Goal: Information Seeking & Learning: Check status

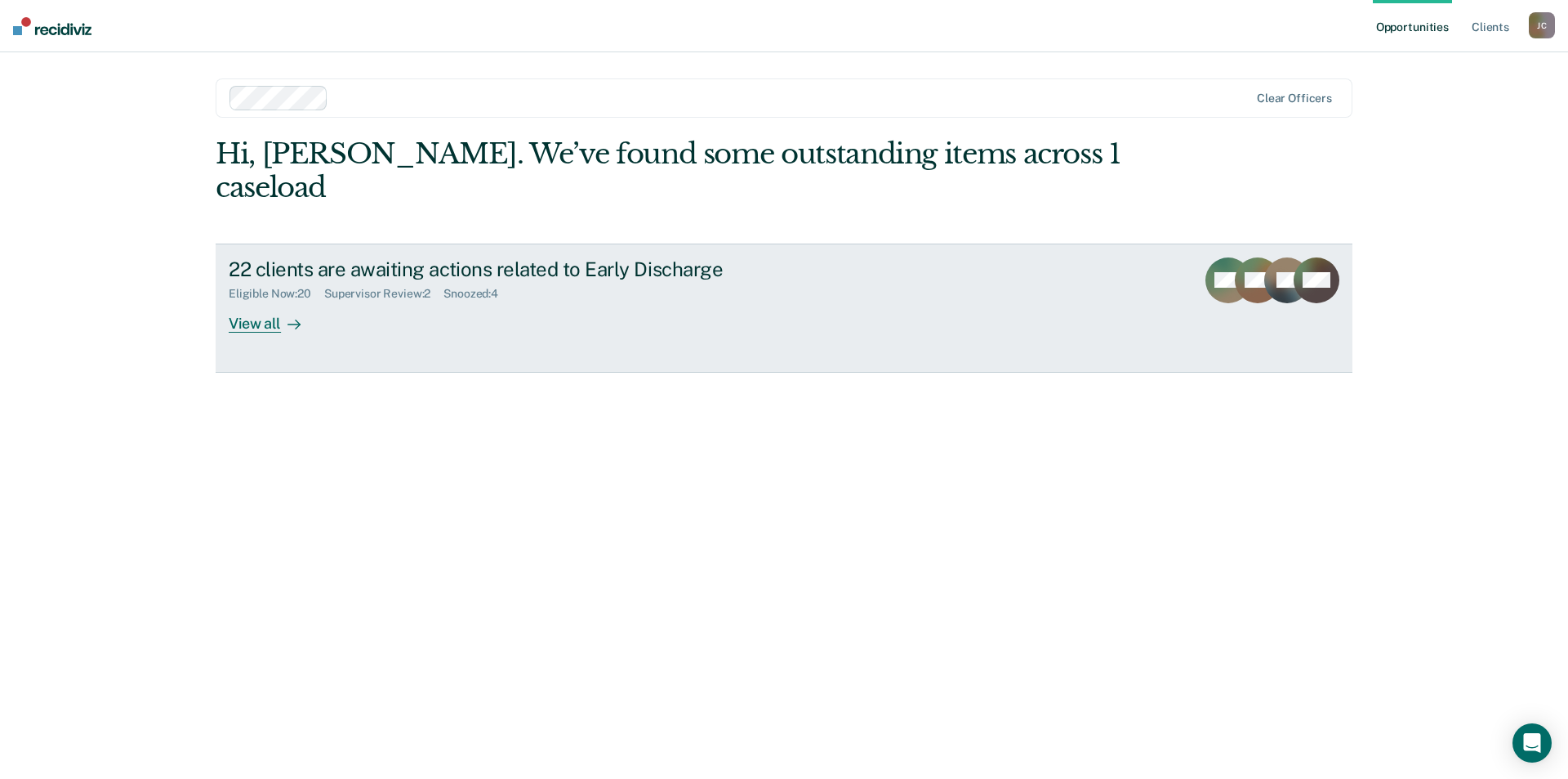
click at [232, 301] on div "View all" at bounding box center [274, 317] width 92 height 32
